Goal: Transaction & Acquisition: Purchase product/service

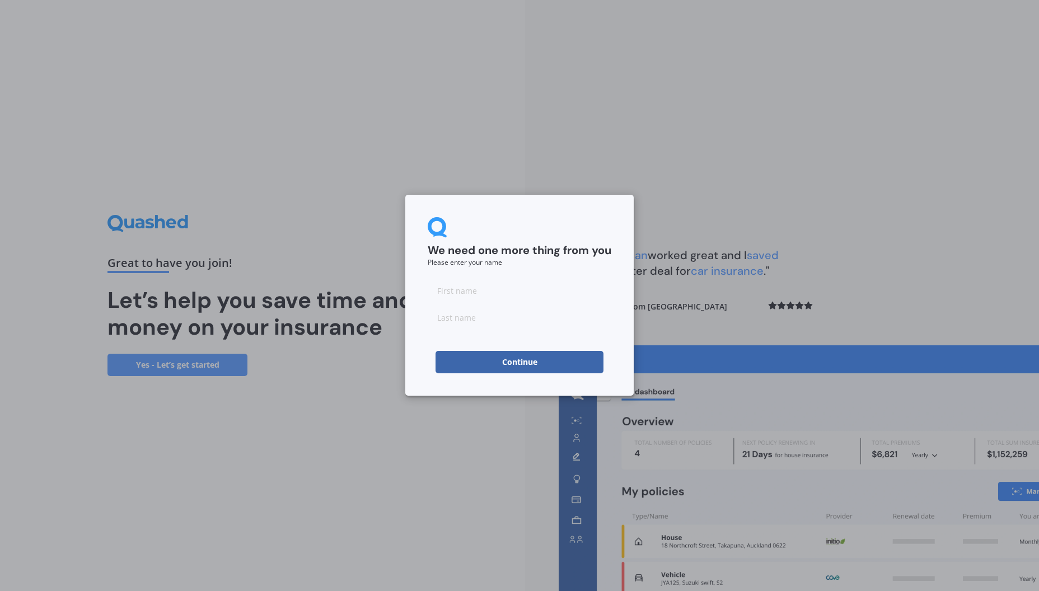
click at [495, 296] on input at bounding box center [520, 290] width 184 height 22
type input "[PERSON_NAME]"
type input "Berridge"
click at [534, 362] on button "Continue" at bounding box center [520, 362] width 168 height 22
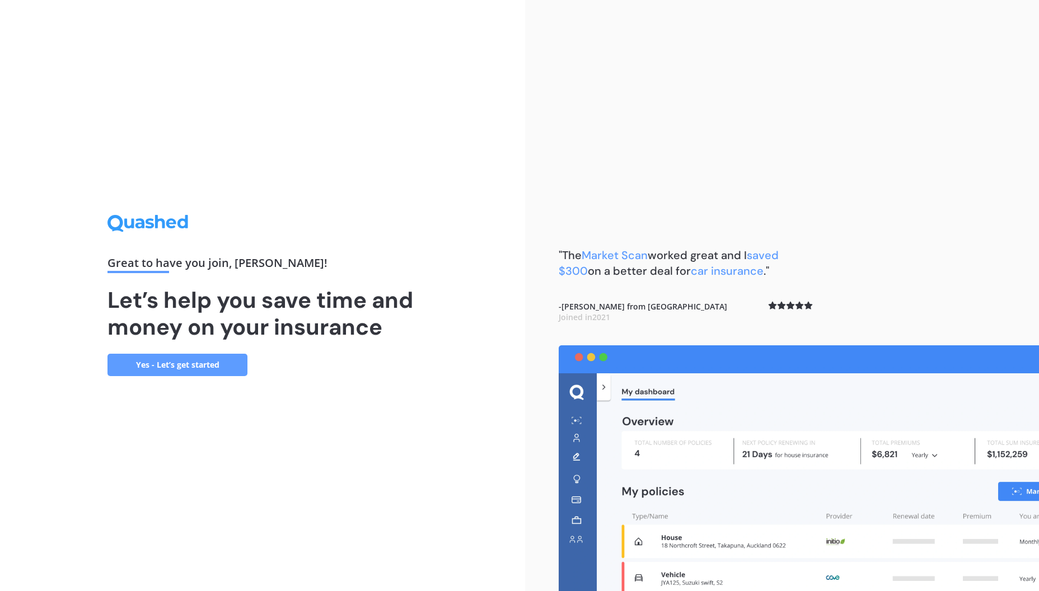
click at [182, 358] on link "Yes - Let’s get started" at bounding box center [177, 365] width 140 height 22
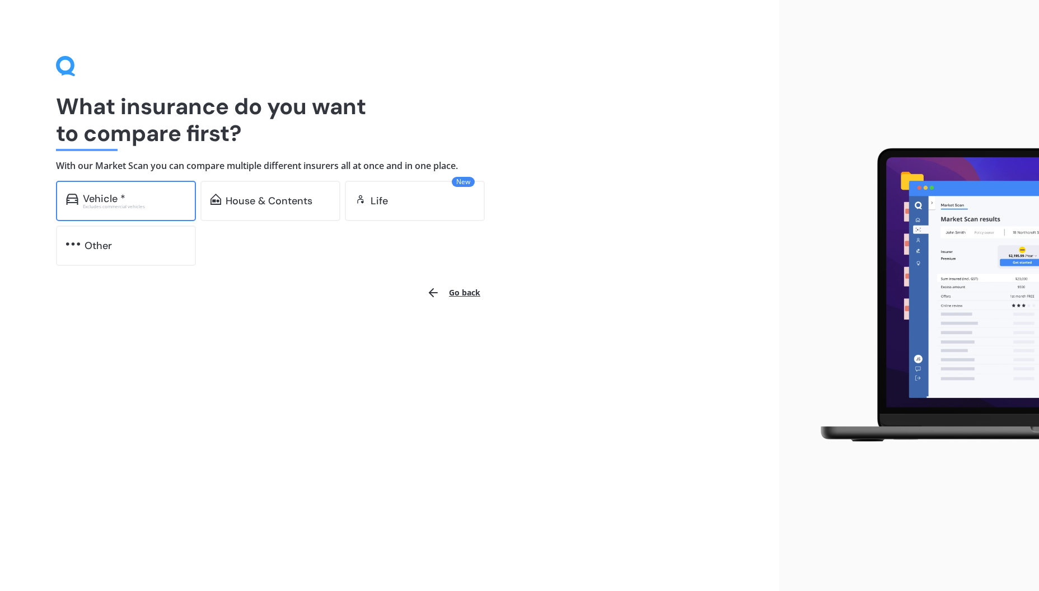
click at [135, 204] on div "Excludes commercial vehicles" at bounding box center [134, 206] width 103 height 4
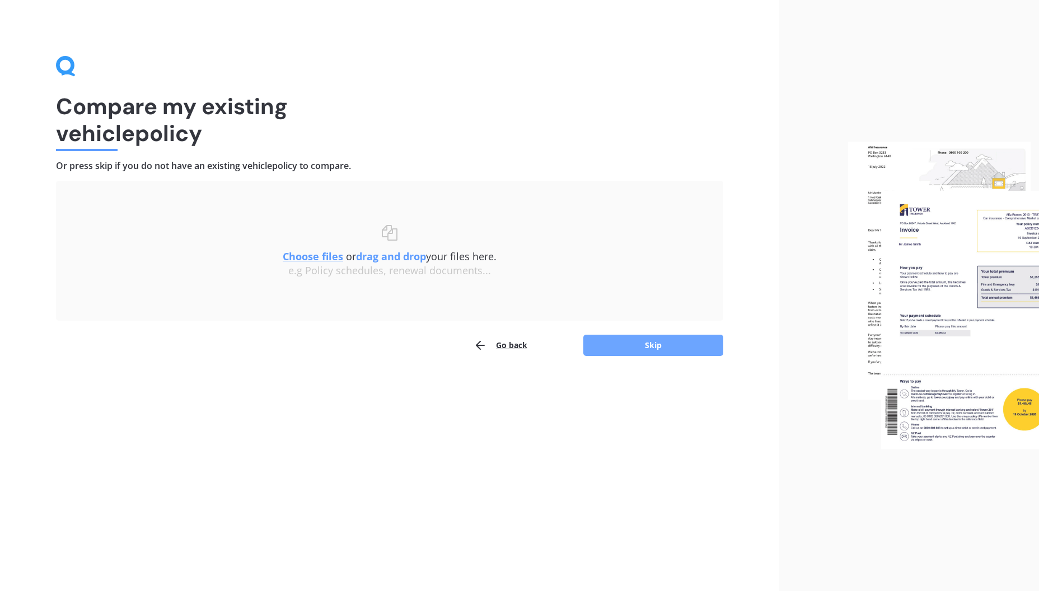
click at [651, 344] on button "Skip" at bounding box center [653, 345] width 140 height 21
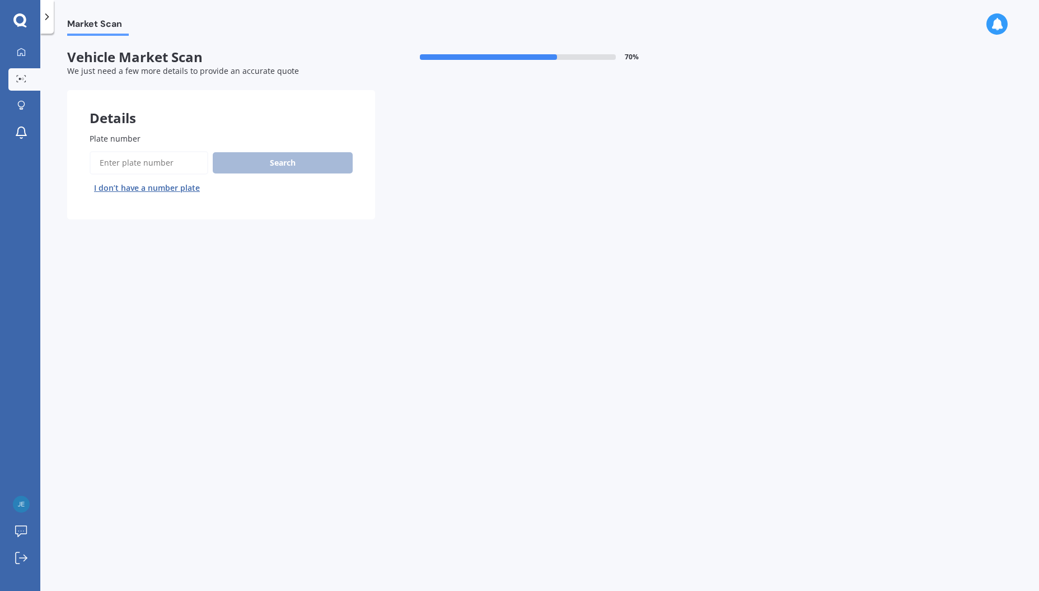
click at [165, 160] on input "Plate number" at bounding box center [149, 163] width 119 height 24
type input "gtu610"
click at [282, 157] on button "Search" at bounding box center [283, 162] width 140 height 21
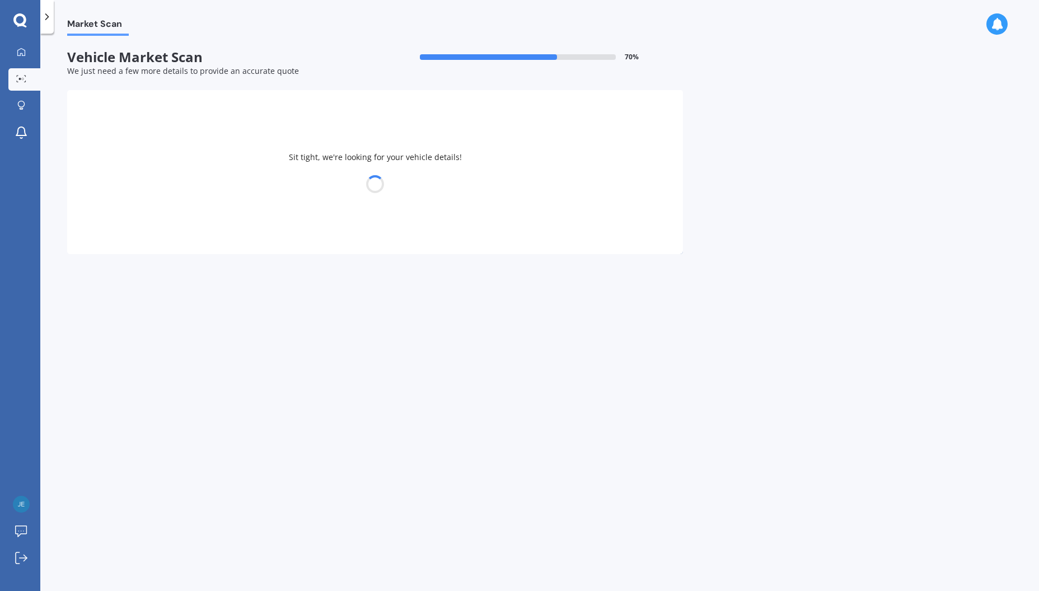
select select "FORD"
select select "RANGER"
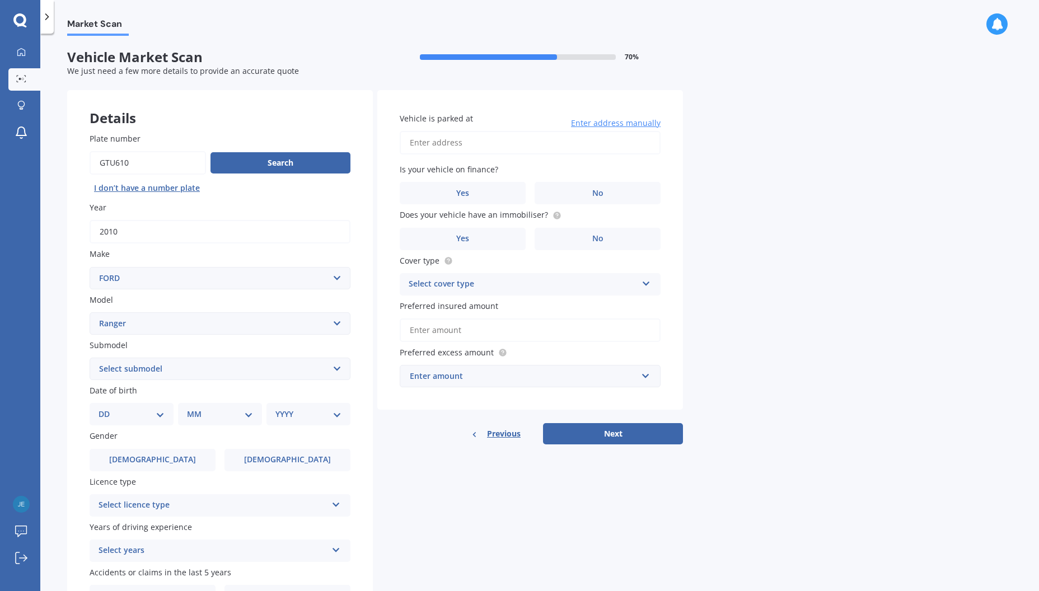
click at [111, 161] on input "Plate number" at bounding box center [148, 163] width 116 height 24
drag, startPoint x: 105, startPoint y: 161, endPoint x: 96, endPoint y: 161, distance: 8.4
click at [96, 161] on input "Plate number" at bounding box center [148, 163] width 116 height 24
type input "qtu610"
click at [275, 165] on button "Search" at bounding box center [281, 162] width 140 height 21
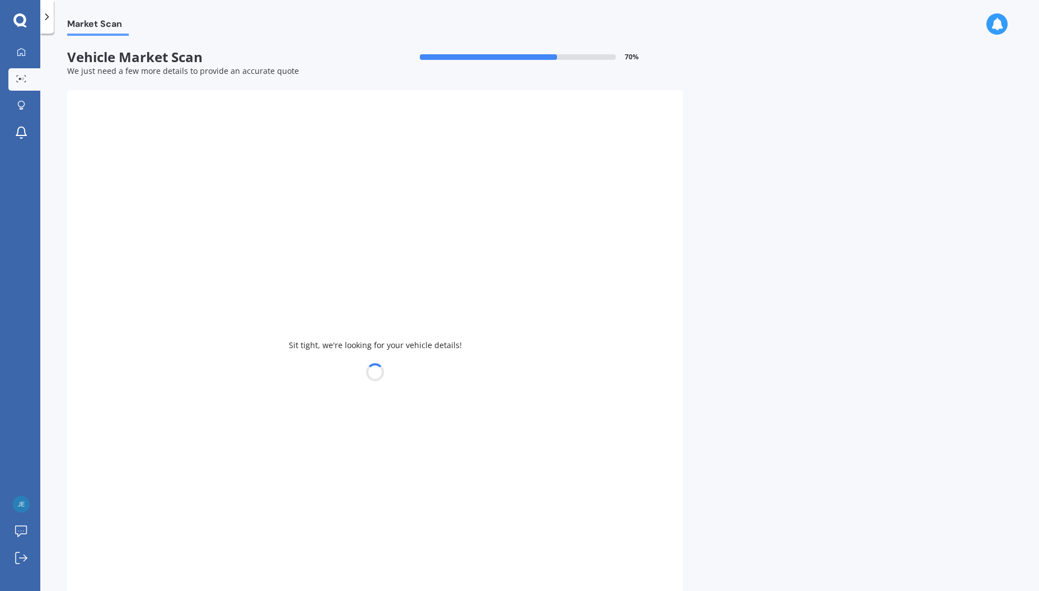
type input "2024"
select select "TOYOTA"
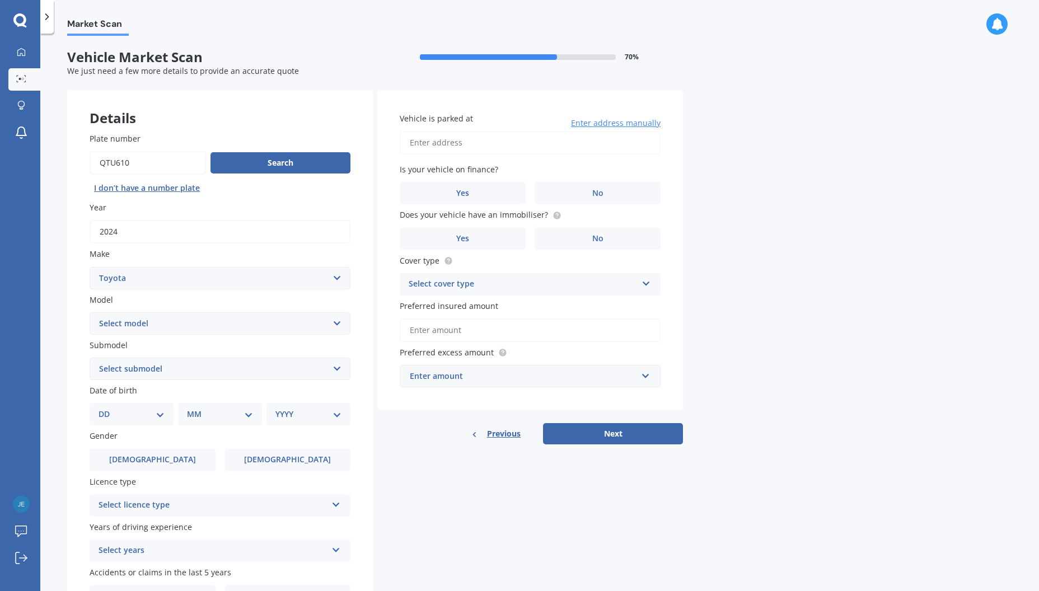
click at [176, 325] on select "Select model 4 Runner 86 [PERSON_NAME] Alphard Altezza Aqua Aristo Aurion Auris…" at bounding box center [220, 323] width 261 height 22
select select "RAV-4"
click at [90, 312] on select "Select model 4 Runner 86 [PERSON_NAME] Alphard Altezza Aqua Aristo Aurion Auris…" at bounding box center [220, 323] width 261 height 22
click at [162, 370] on select "Select submodel Diesel EV GX SUV 2.2/4WD/6AT Hybrid Hybrid 2WD Petrol" at bounding box center [220, 369] width 261 height 22
select select "HYBRID"
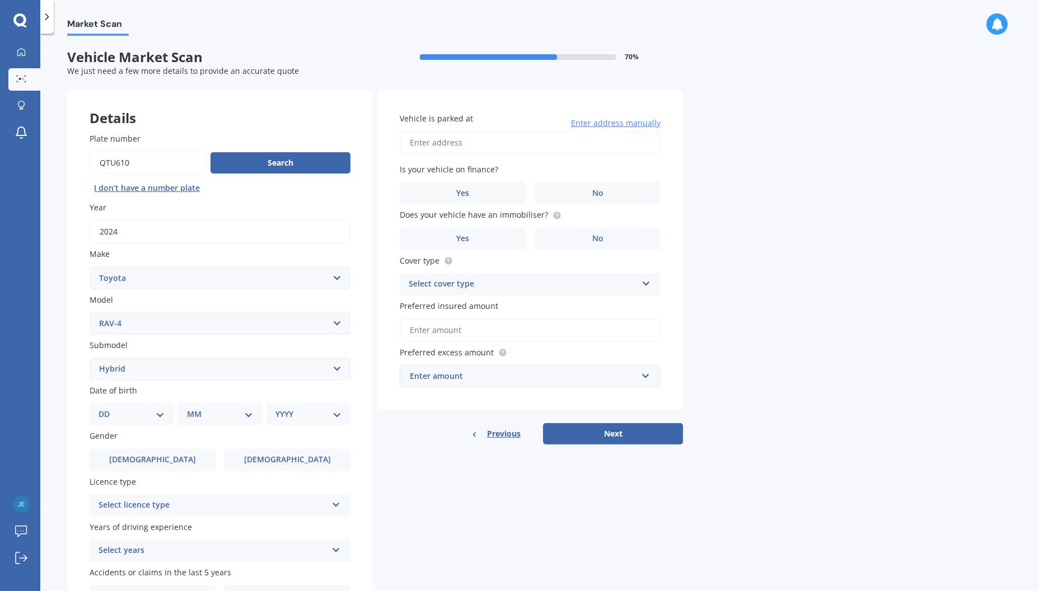
click at [90, 358] on select "Select submodel Diesel EV GX SUV 2.2/4WD/6AT Hybrid Hybrid 2WD Petrol" at bounding box center [220, 369] width 261 height 22
click at [148, 415] on select "DD 01 02 03 04 05 06 07 08 09 10 11 12 13 14 15 16 17 18 19 20 21 22 23 24 25 2…" at bounding box center [132, 414] width 66 height 12
select select "13"
click at [107, 408] on select "DD 01 02 03 04 05 06 07 08 09 10 11 12 13 14 15 16 17 18 19 20 21 22 23 24 25 2…" at bounding box center [132, 414] width 66 height 12
click at [204, 410] on select "MM 01 02 03 04 05 06 07 08 09 10 11 12" at bounding box center [222, 414] width 62 height 12
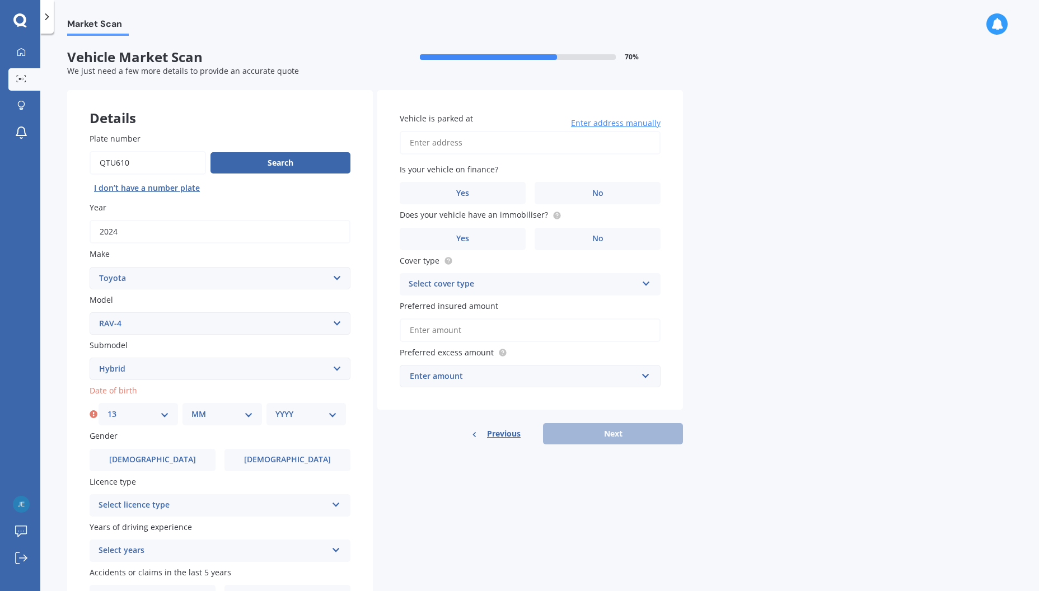
select select "04"
click at [191, 408] on select "MM 01 02 03 04 05 06 07 08 09 10 11 12" at bounding box center [222, 414] width 62 height 12
click at [297, 413] on select "YYYY 2025 2024 2023 2022 2021 2020 2019 2018 2017 2016 2015 2014 2013 2012 2011…" at bounding box center [306, 414] width 62 height 12
select select "1993"
click at [275, 408] on select "YYYY 2025 2024 2023 2022 2021 2020 2019 2018 2017 2016 2015 2014 2013 2012 2011…" at bounding box center [306, 414] width 62 height 12
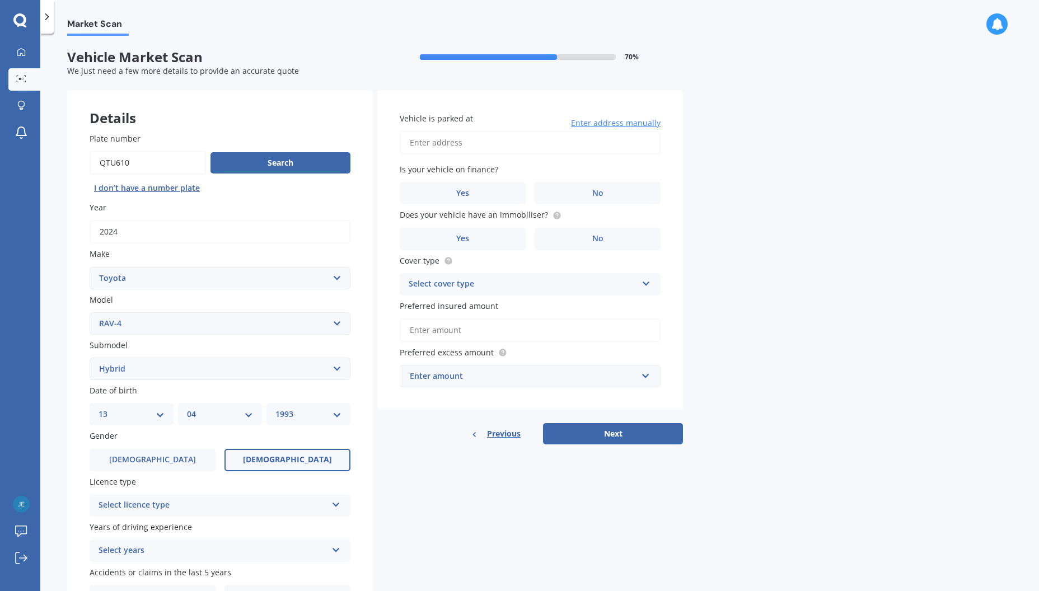
click at [281, 459] on span "[DEMOGRAPHIC_DATA]" at bounding box center [287, 460] width 89 height 10
click at [0, 0] on input "[DEMOGRAPHIC_DATA]" at bounding box center [0, 0] width 0 height 0
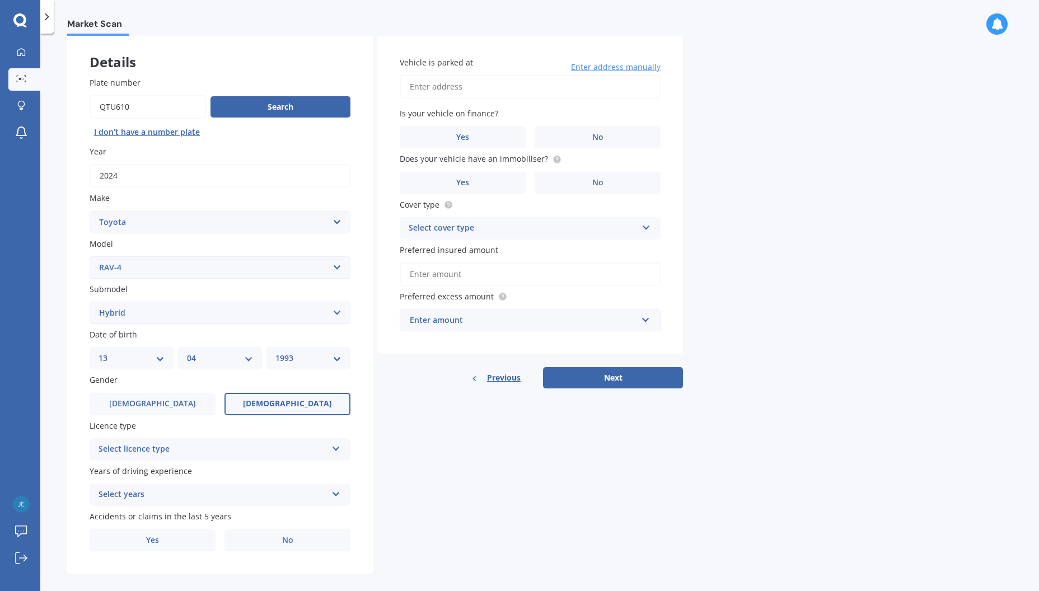
click at [202, 447] on div "Select licence type" at bounding box center [213, 449] width 228 height 13
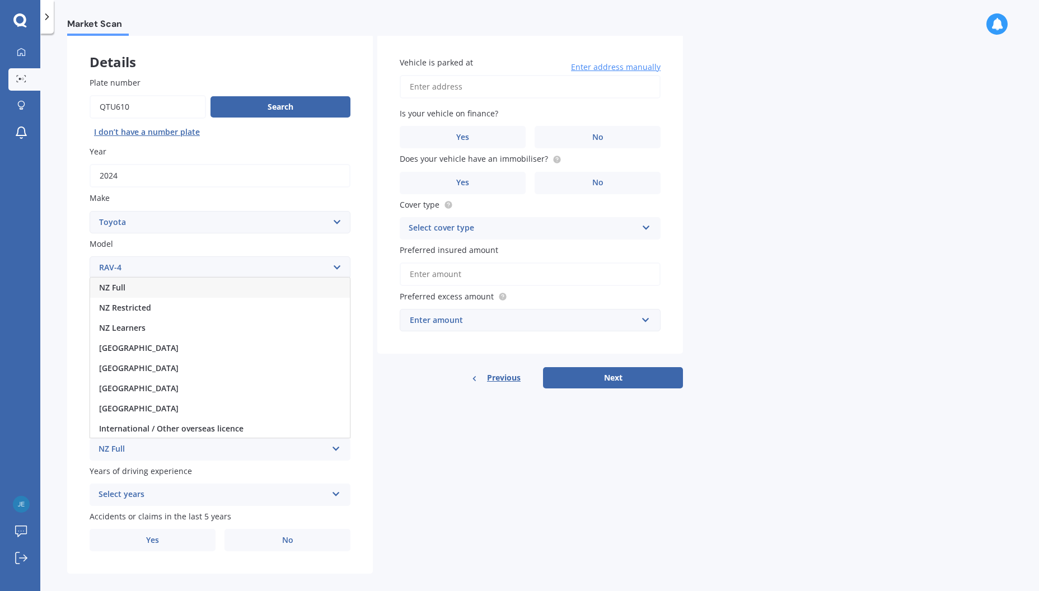
click at [130, 288] on div "NZ Full" at bounding box center [220, 288] width 260 height 20
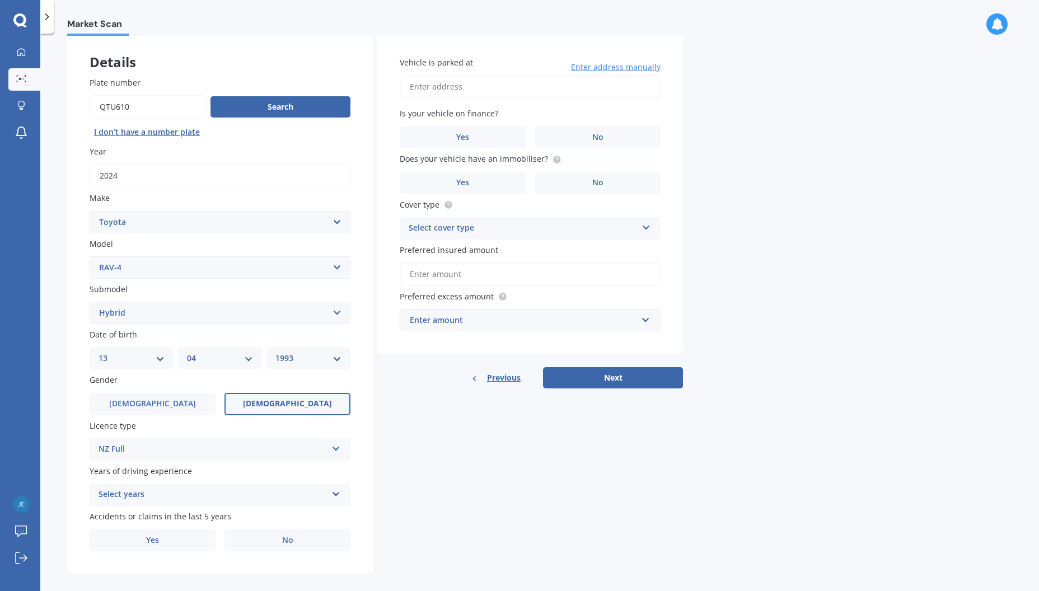
click at [153, 488] on div "Select years" at bounding box center [213, 494] width 228 height 13
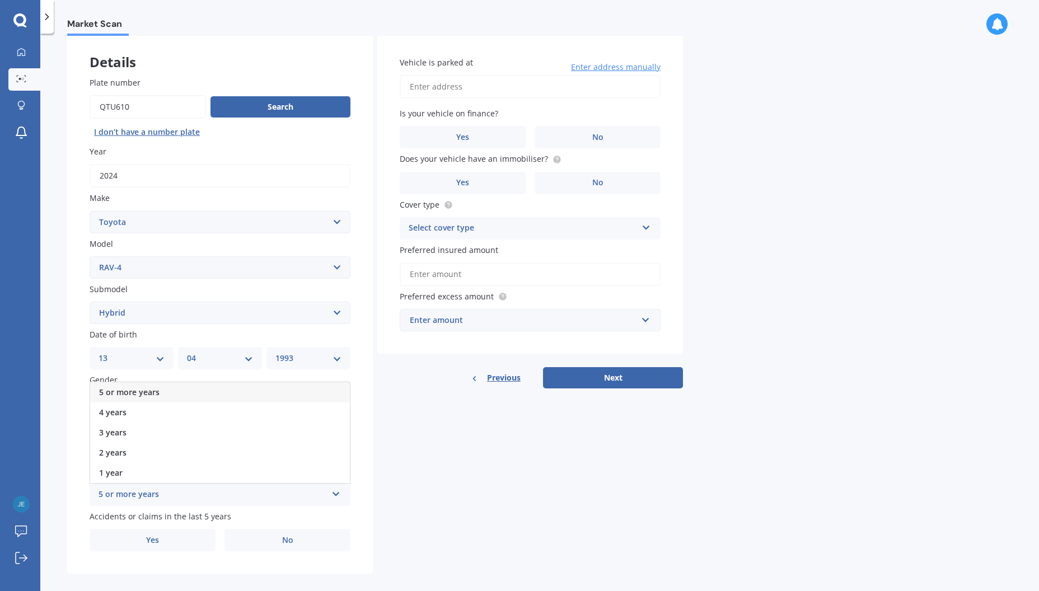
click at [147, 390] on span "5 or more years" at bounding box center [129, 392] width 60 height 11
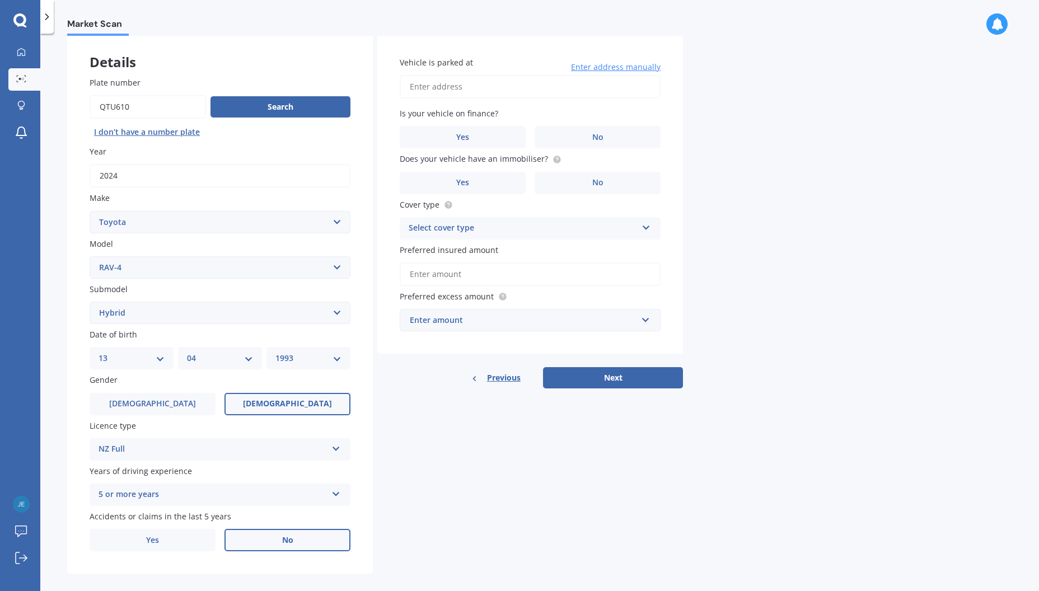
click at [282, 541] on span "No" at bounding box center [287, 541] width 11 height 10
click at [0, 0] on input "No" at bounding box center [0, 0] width 0 height 0
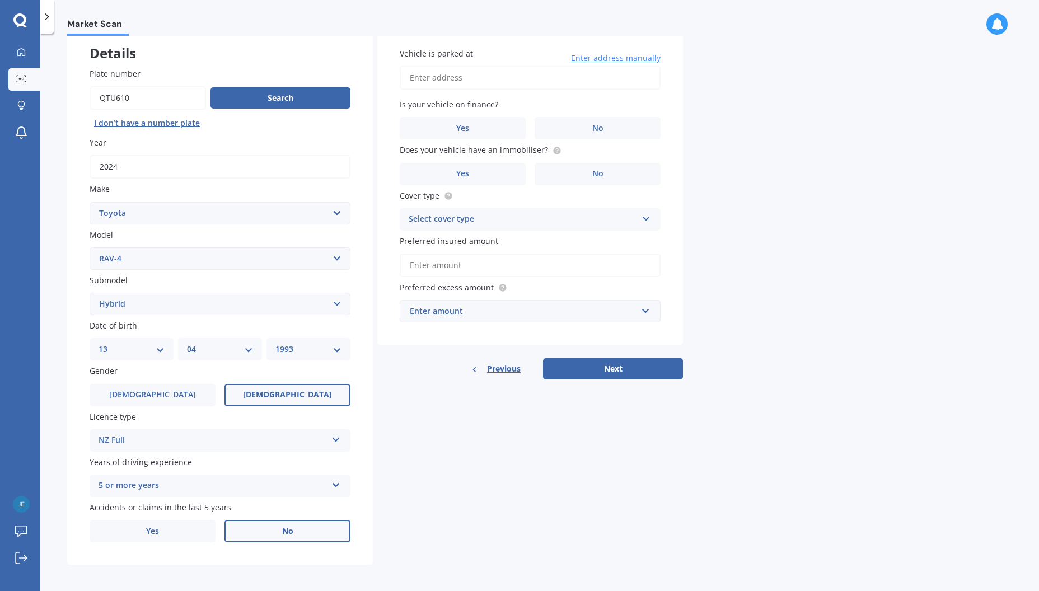
scroll to position [68, 0]
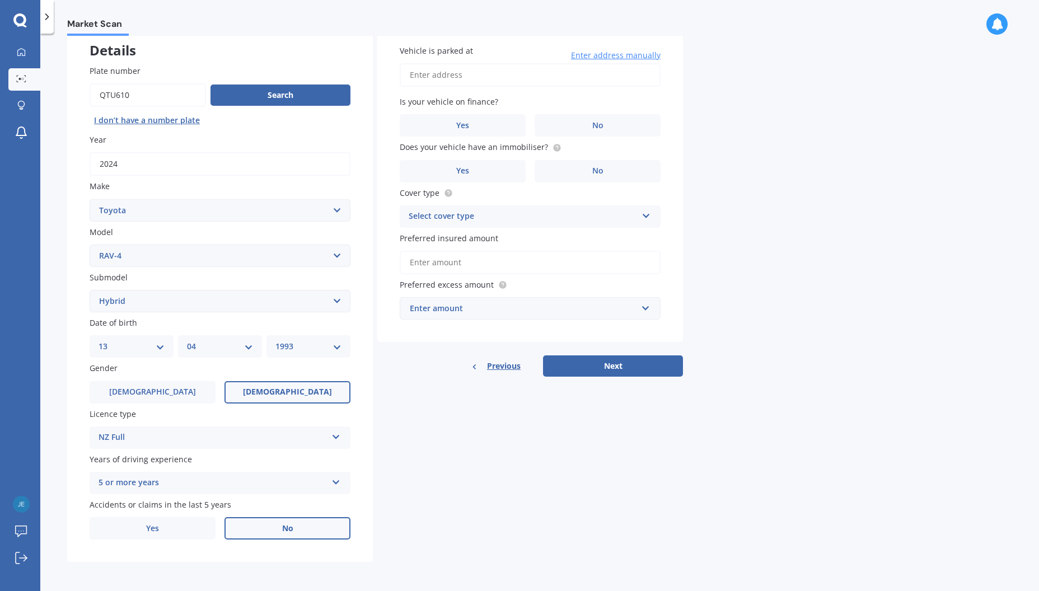
click at [463, 76] on input "Vehicle is parked at" at bounding box center [530, 75] width 261 height 24
type input "[STREET_ADDRESS]"
click at [486, 127] on label "Yes" at bounding box center [463, 125] width 126 height 22
click at [0, 0] on input "Yes" at bounding box center [0, 0] width 0 height 0
click at [490, 175] on label "Yes" at bounding box center [463, 171] width 126 height 22
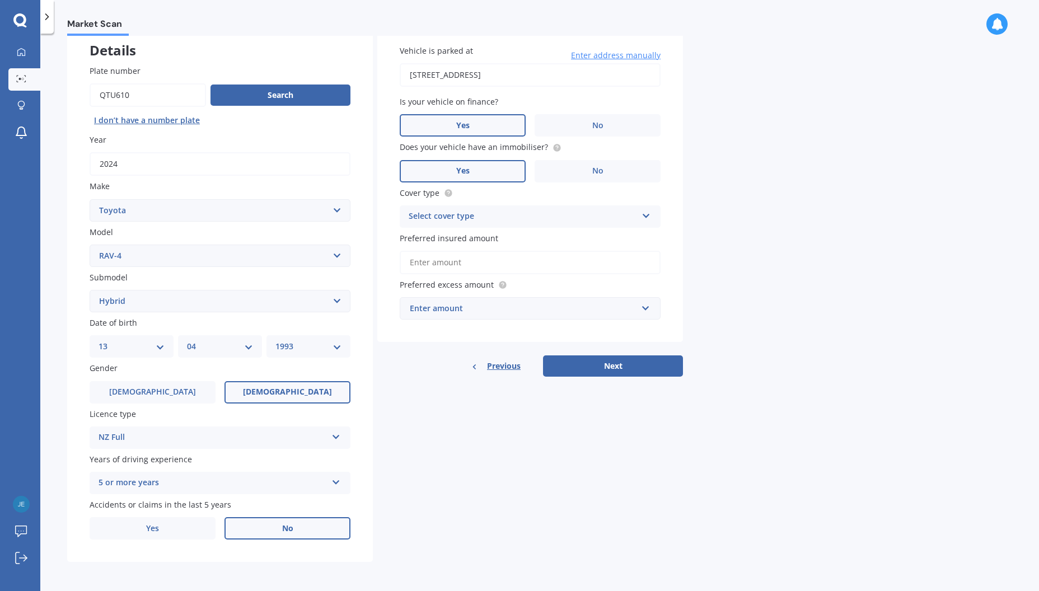
click at [0, 0] on input "Yes" at bounding box center [0, 0] width 0 height 0
click at [469, 218] on div "Select cover type" at bounding box center [523, 216] width 228 height 13
click at [447, 241] on span "Comprehensive" at bounding box center [438, 238] width 59 height 11
click at [461, 264] on input "Preferred insured amount" at bounding box center [530, 263] width 261 height 24
click at [430, 311] on div "Enter amount" at bounding box center [523, 308] width 227 height 12
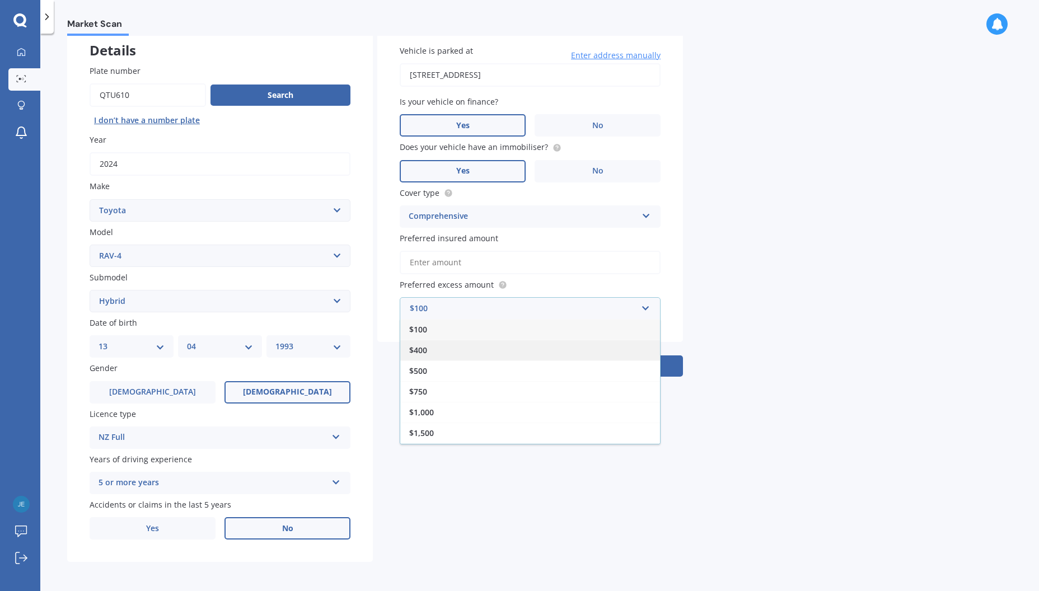
click at [429, 348] on div "$400" at bounding box center [530, 350] width 260 height 21
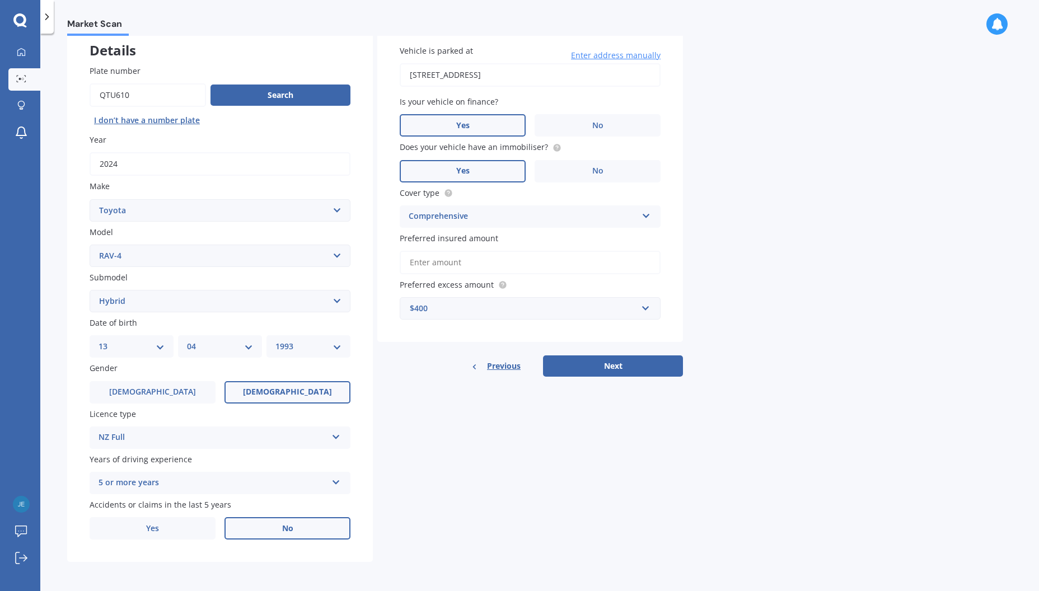
click at [440, 263] on input "Preferred insured amount" at bounding box center [530, 263] width 261 height 24
click at [606, 367] on button "Next" at bounding box center [613, 366] width 140 height 21
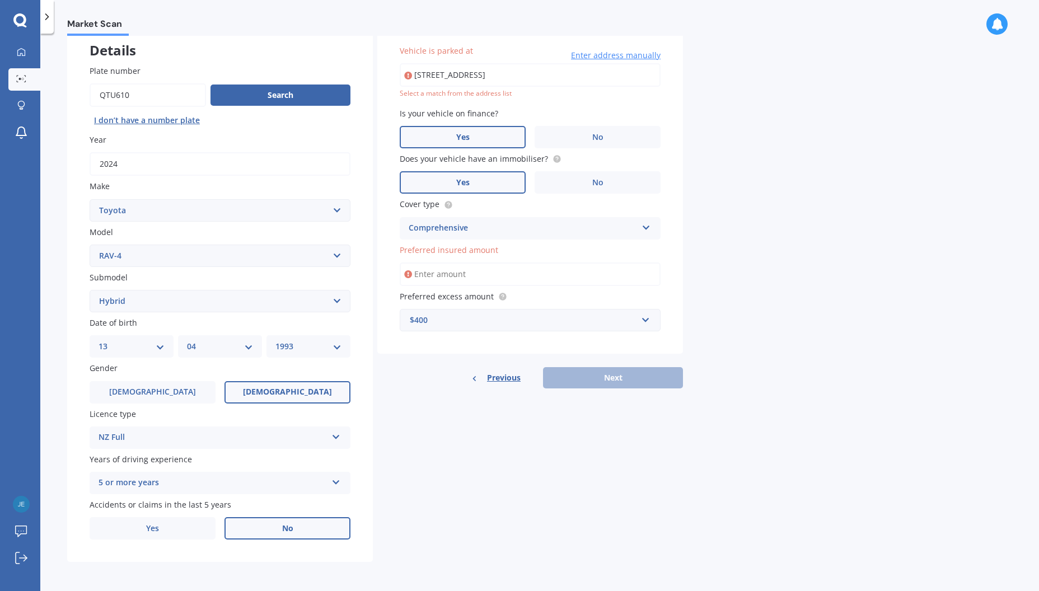
click at [483, 274] on input "Preferred insured amount" at bounding box center [530, 275] width 261 height 24
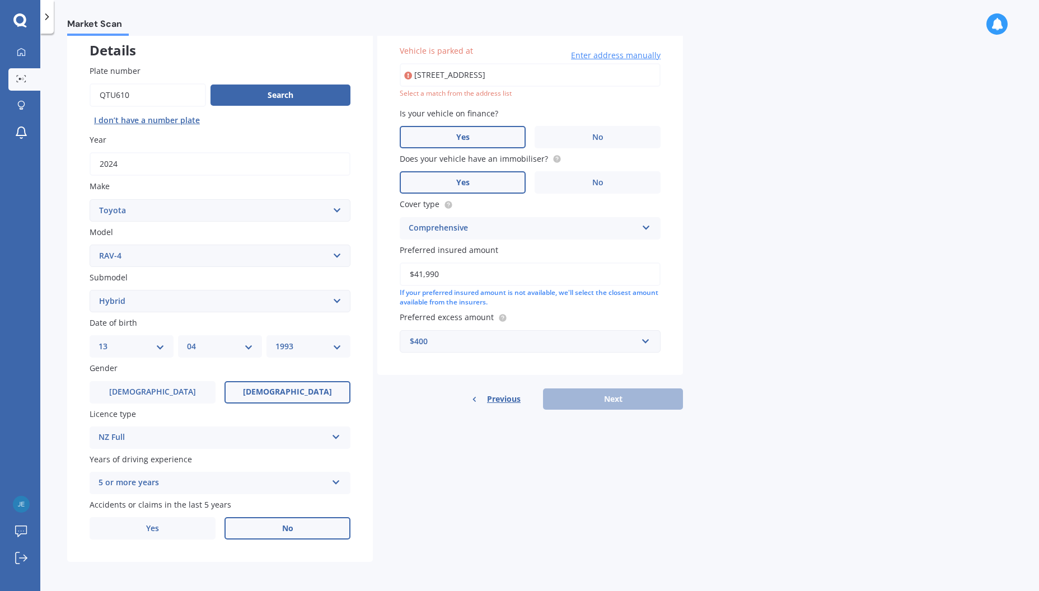
type input "$41,990"
click at [598, 396] on div "Previous Next" at bounding box center [530, 399] width 306 height 21
click at [534, 280] on input "$41,990" at bounding box center [530, 275] width 261 height 24
click at [517, 303] on div "If your preferred insured amount is not available, we'll select the closest amo…" at bounding box center [530, 297] width 261 height 19
click at [611, 403] on div "Previous Next" at bounding box center [530, 399] width 306 height 21
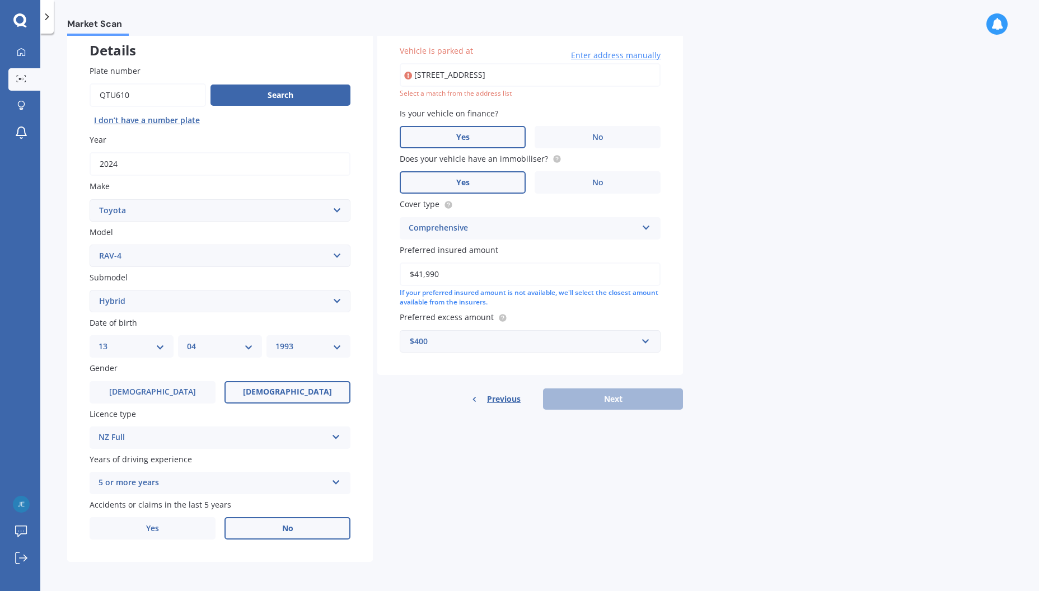
click at [441, 278] on input "$41,990" at bounding box center [530, 275] width 261 height 24
click at [484, 73] on input "[STREET_ADDRESS]" at bounding box center [530, 75] width 261 height 24
click at [547, 72] on input "[STREET_ADDRESS]" at bounding box center [530, 75] width 261 height 24
type input "[STREET_ADDRESS]"
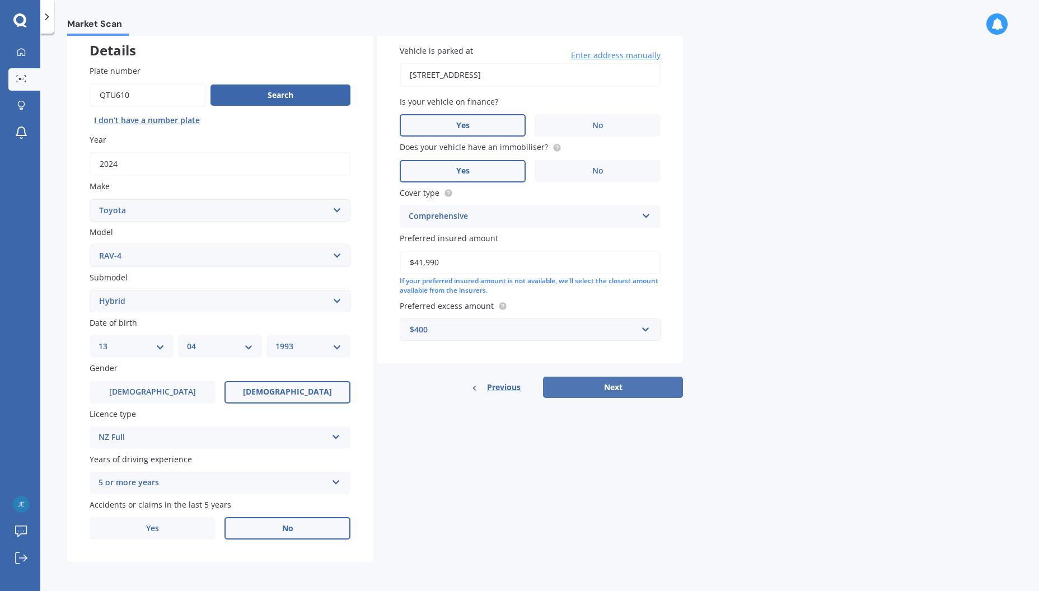
click at [620, 387] on button "Next" at bounding box center [613, 387] width 140 height 21
select select "13"
select select "04"
select select "1993"
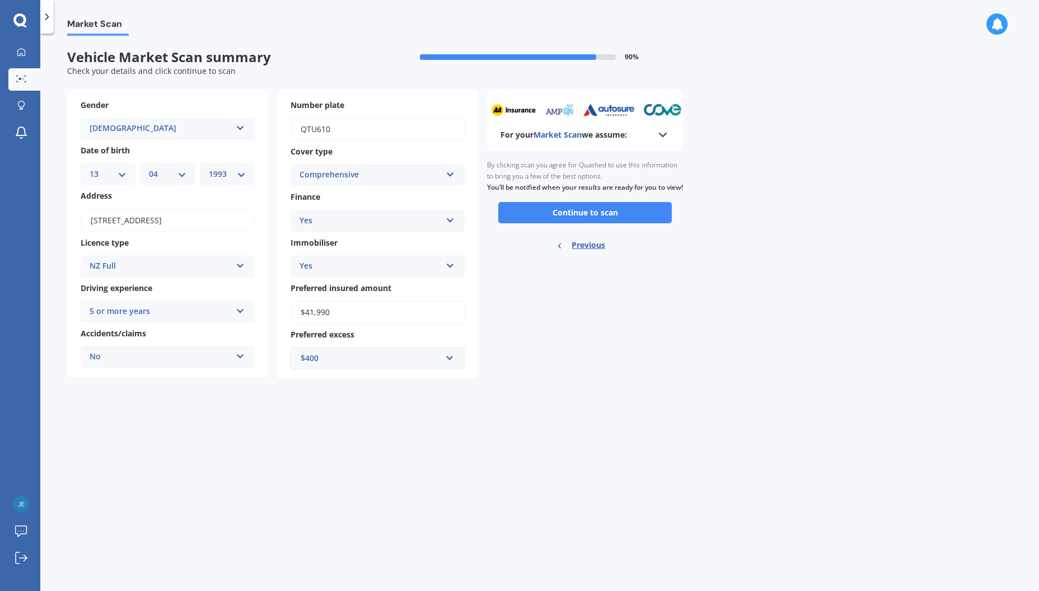
scroll to position [0, 0]
click at [592, 223] on button "Continue to scan" at bounding box center [585, 212] width 174 height 21
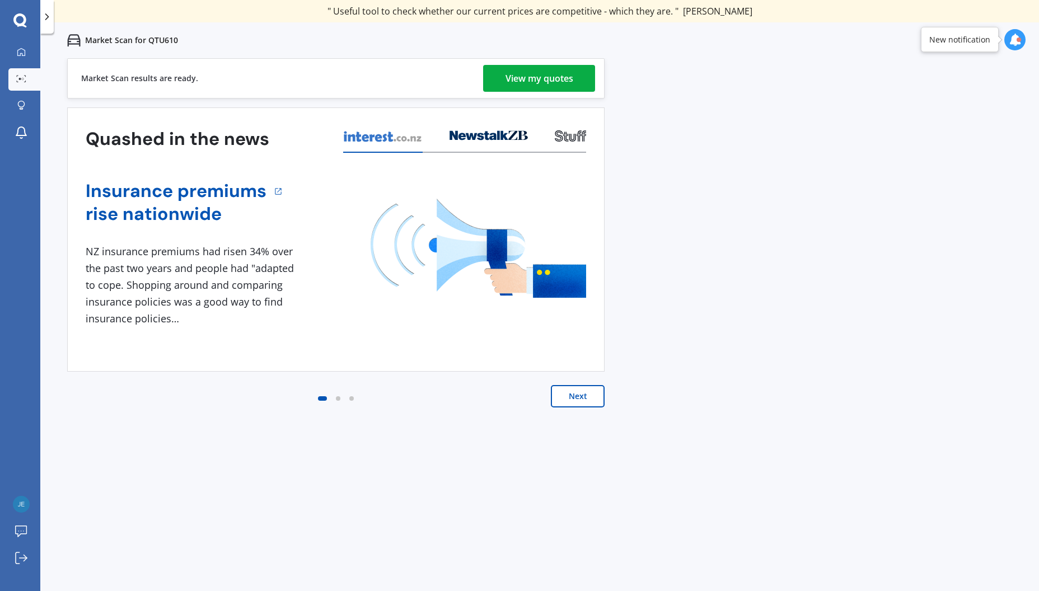
click at [532, 88] on div "View my quotes" at bounding box center [540, 78] width 68 height 27
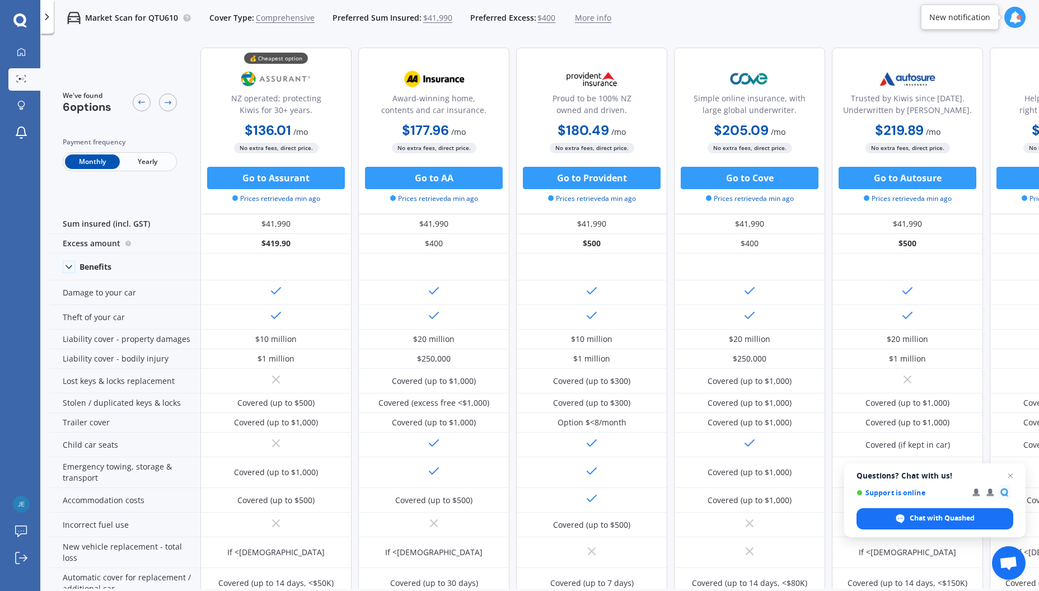
click at [150, 161] on span "Yearly" at bounding box center [147, 162] width 55 height 15
